Goal: Transaction & Acquisition: Book appointment/travel/reservation

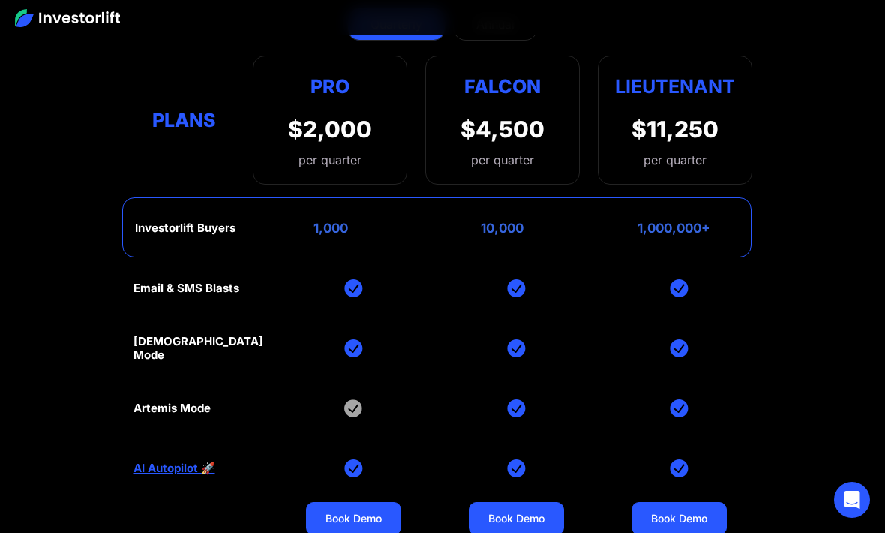
scroll to position [6215, 0]
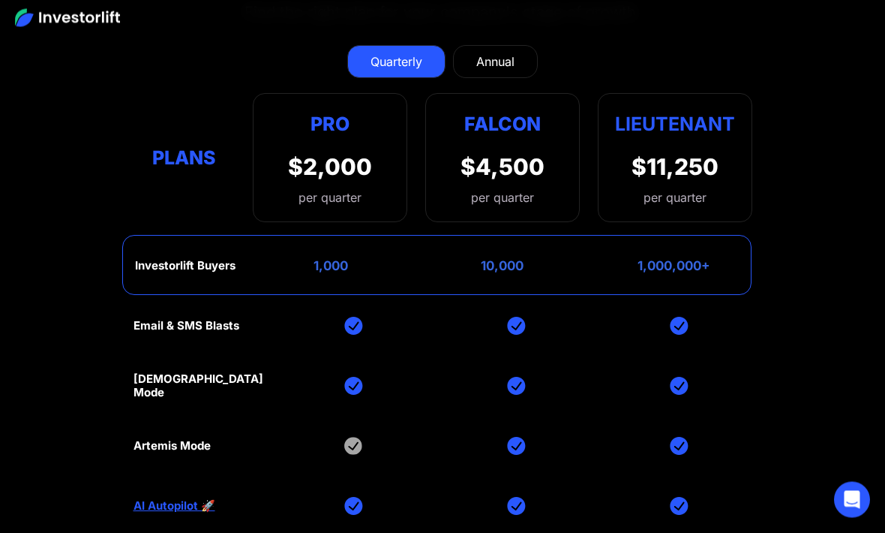
click at [402, 71] on div "Quarterly" at bounding box center [397, 62] width 52 height 18
click at [326, 181] on div "$2,000" at bounding box center [330, 167] width 84 height 27
click at [339, 181] on div "$2,000" at bounding box center [330, 167] width 84 height 27
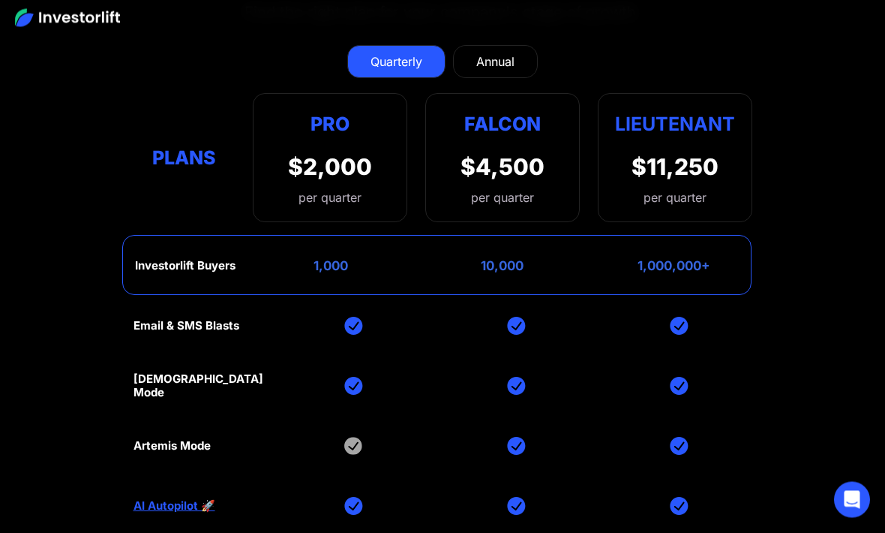
click at [339, 181] on div "$2,000" at bounding box center [330, 167] width 84 height 27
click at [348, 181] on div "$2,000" at bounding box center [330, 167] width 84 height 27
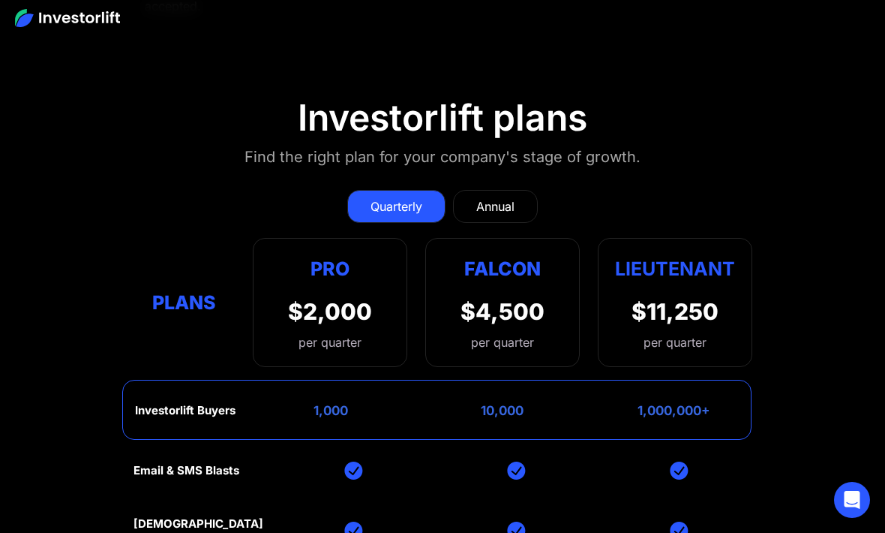
scroll to position [5988, 0]
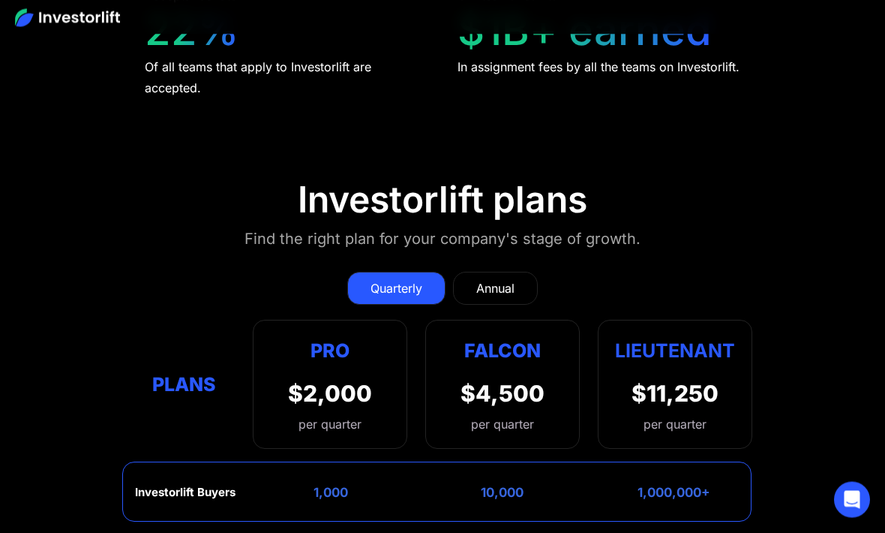
click at [325, 336] on div "Pro $2,000 per quarter" at bounding box center [330, 385] width 84 height 98
click at [330, 336] on div "Pro" at bounding box center [330, 350] width 84 height 29
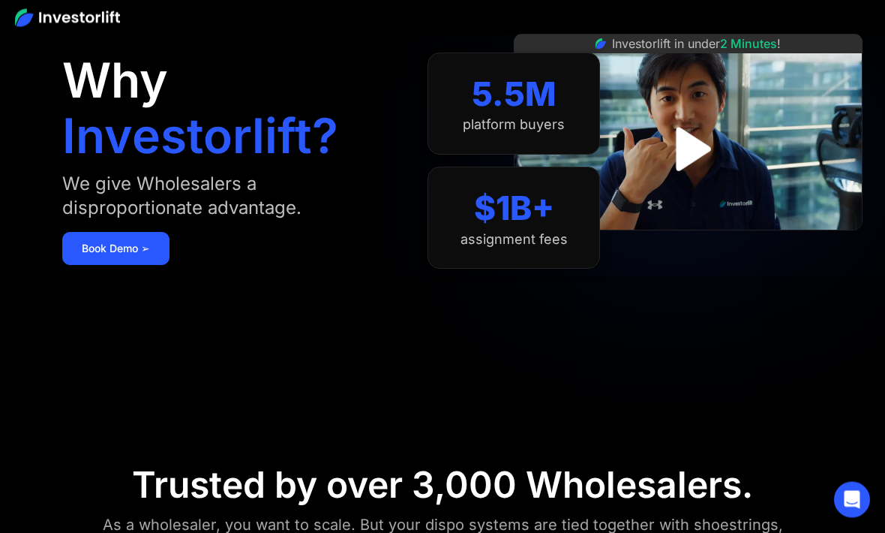
scroll to position [106, 0]
click at [122, 251] on link "Book Demo ➢" at bounding box center [115, 248] width 107 height 33
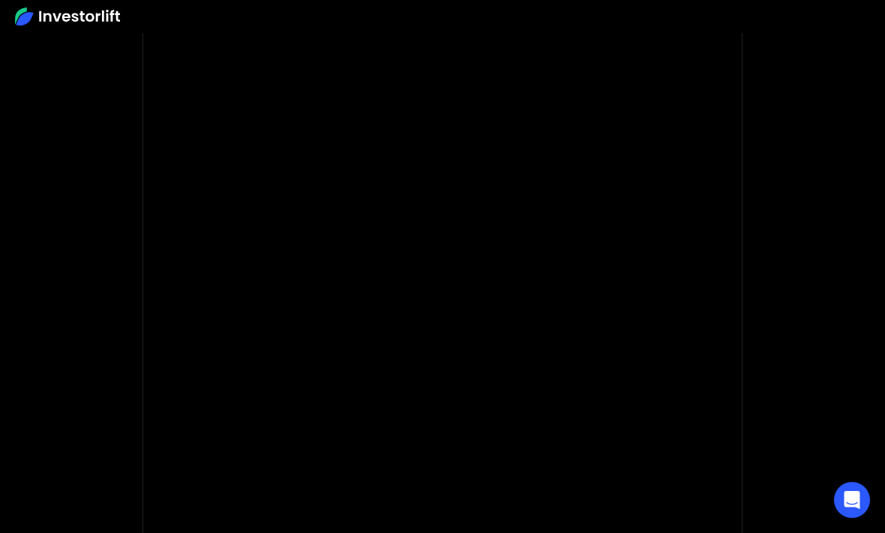
scroll to position [125, 0]
click at [814, 126] on body "**********" at bounding box center [442, 324] width 885 height 898
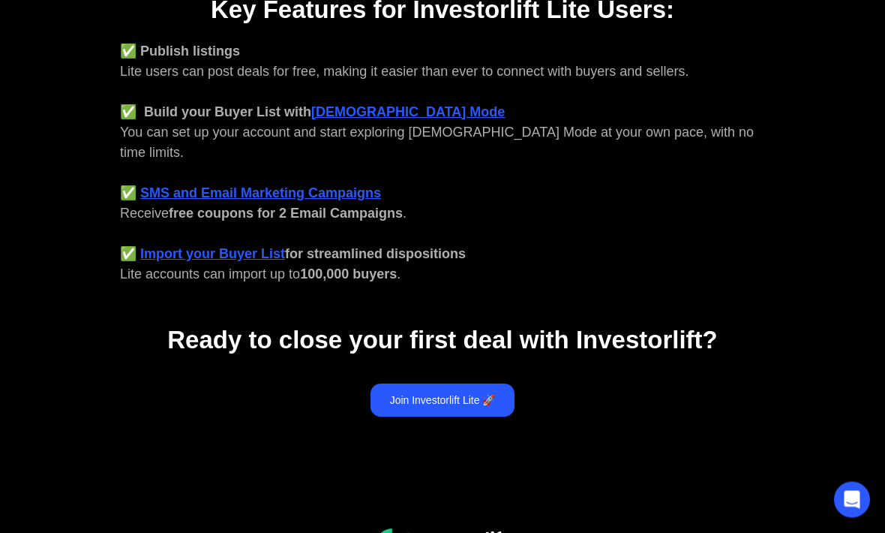
scroll to position [663, 0]
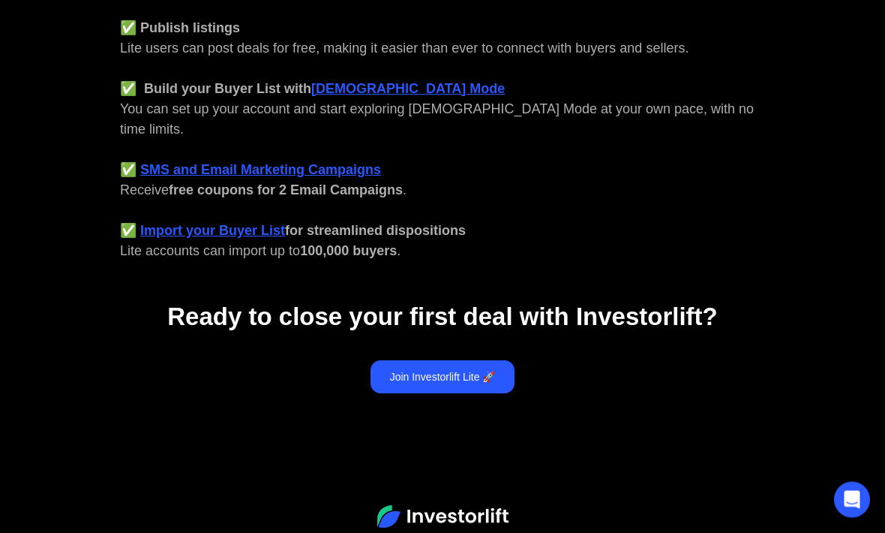
click at [440, 361] on link "Join Investorlift Lite 🚀" at bounding box center [443, 377] width 145 height 33
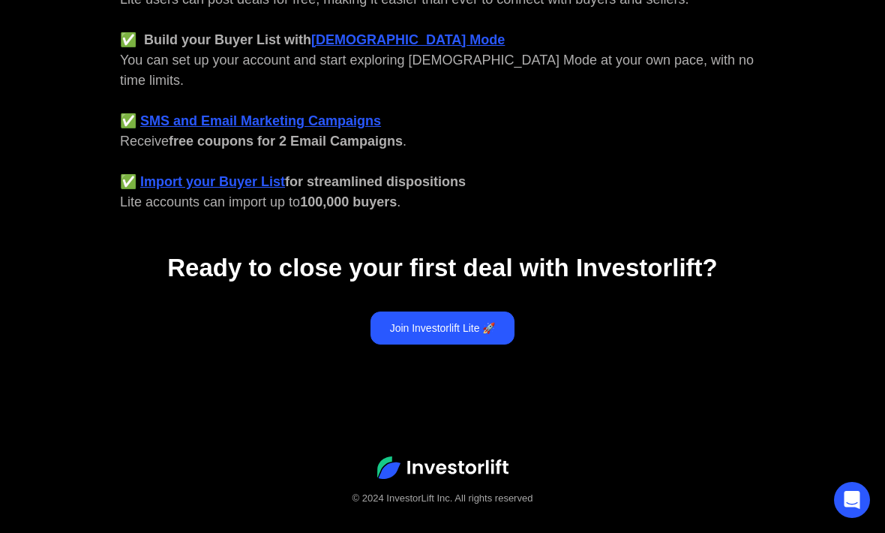
click at [449, 311] on link "Join Investorlift Lite 🚀" at bounding box center [443, 327] width 145 height 33
